Goal: Transaction & Acquisition: Download file/media

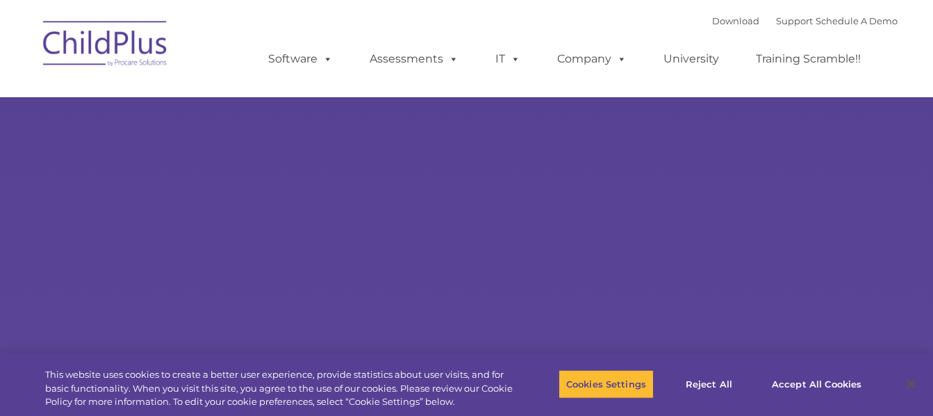
select select "MEDIUM"
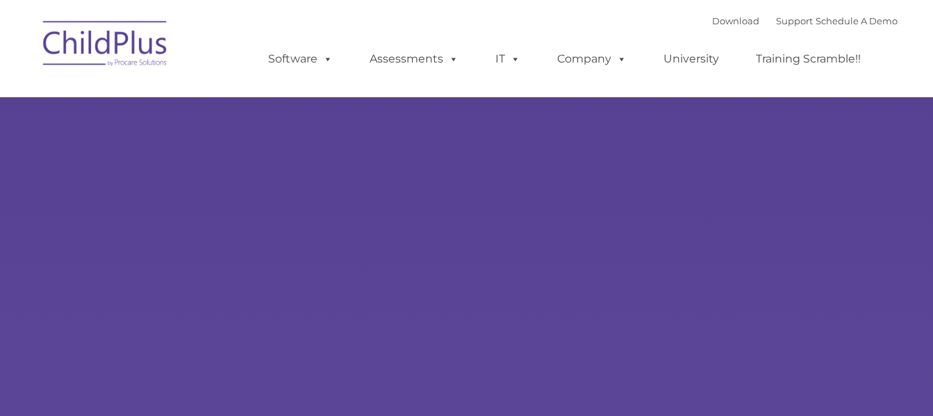
type input ""
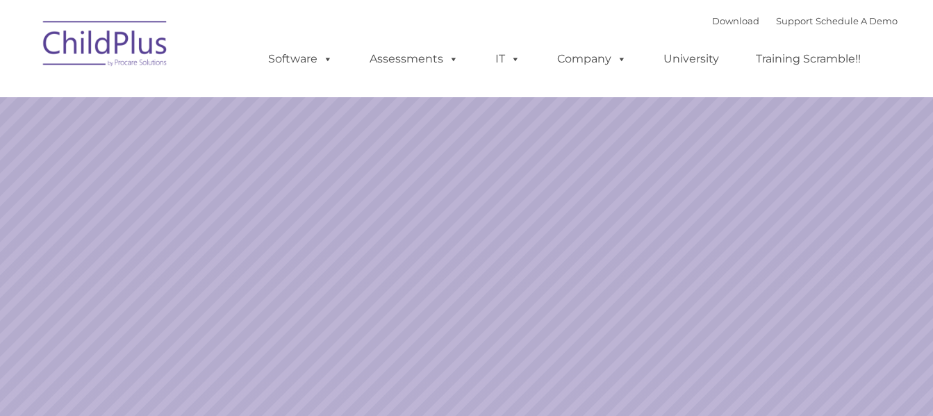
select select "MEDIUM"
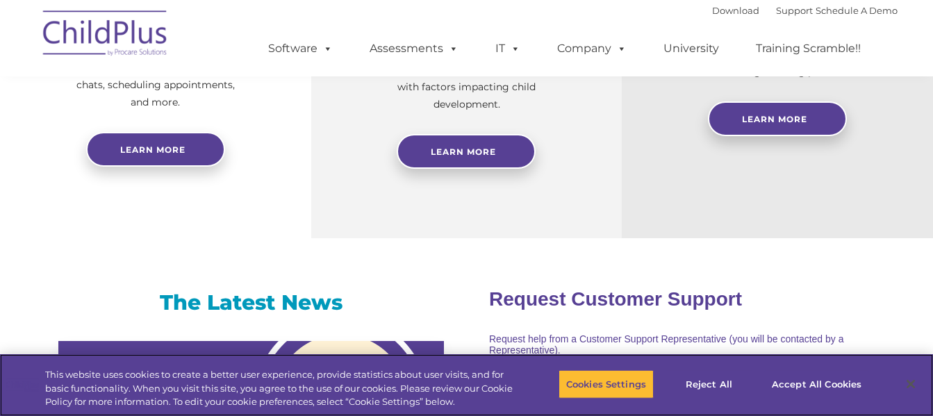
scroll to position [695, 0]
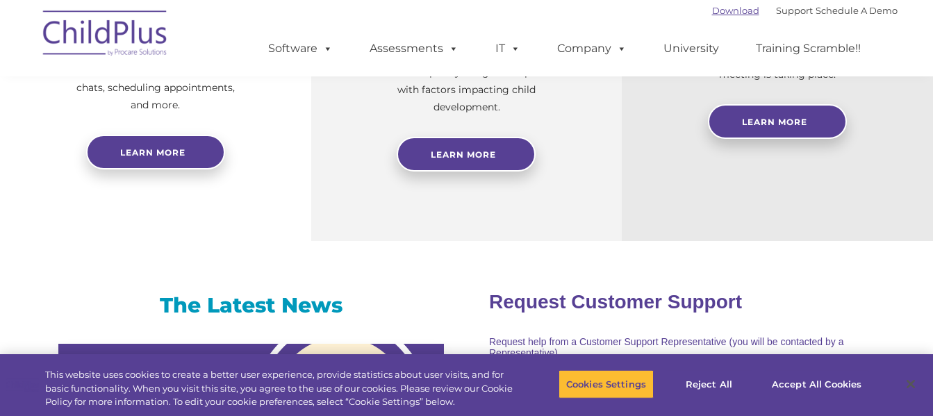
click at [726, 12] on link "Download" at bounding box center [735, 10] width 47 height 11
